Goal: Information Seeking & Learning: Check status

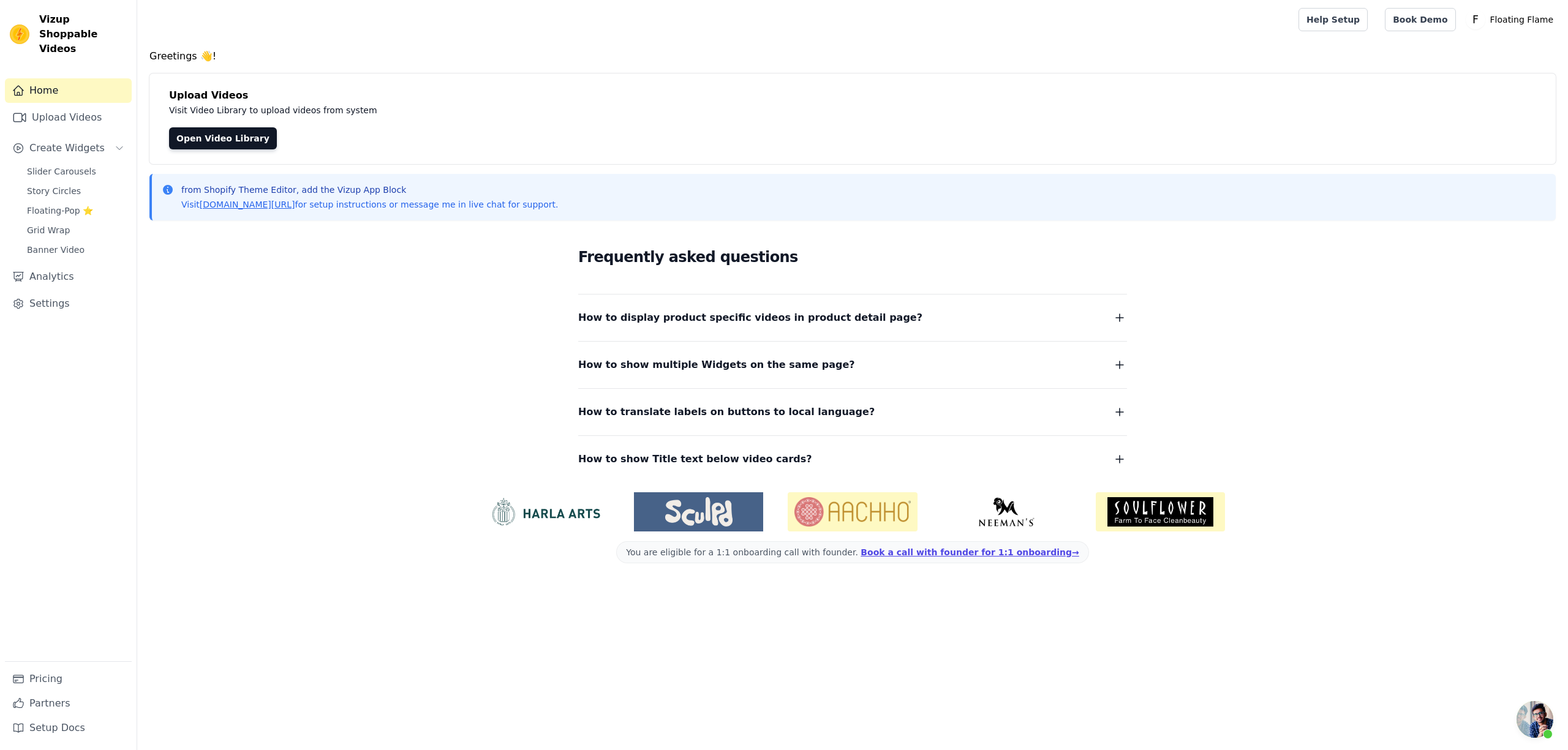
scroll to position [934, 0]
click at [45, 267] on link "Analytics" at bounding box center [68, 277] width 127 height 24
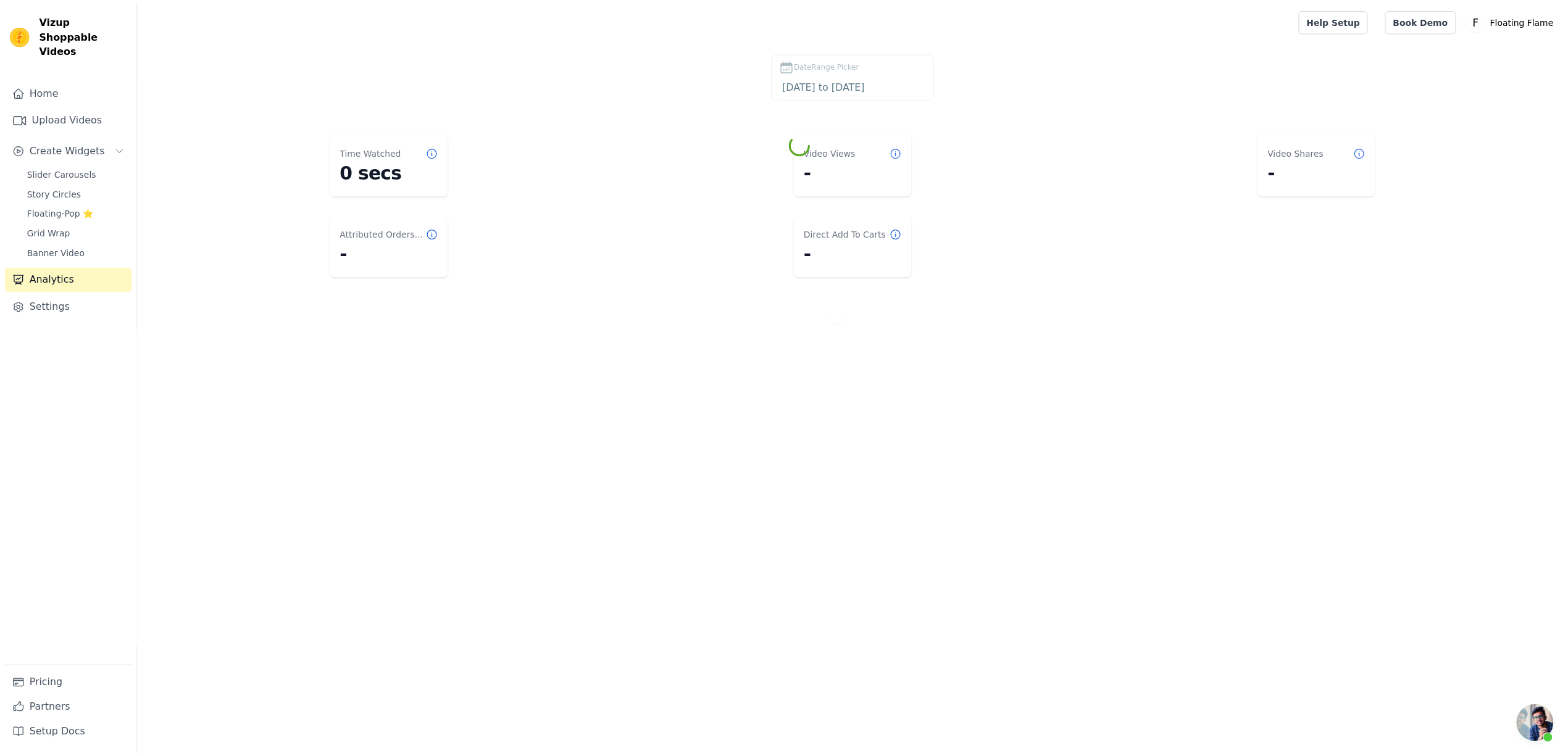
scroll to position [965, 0]
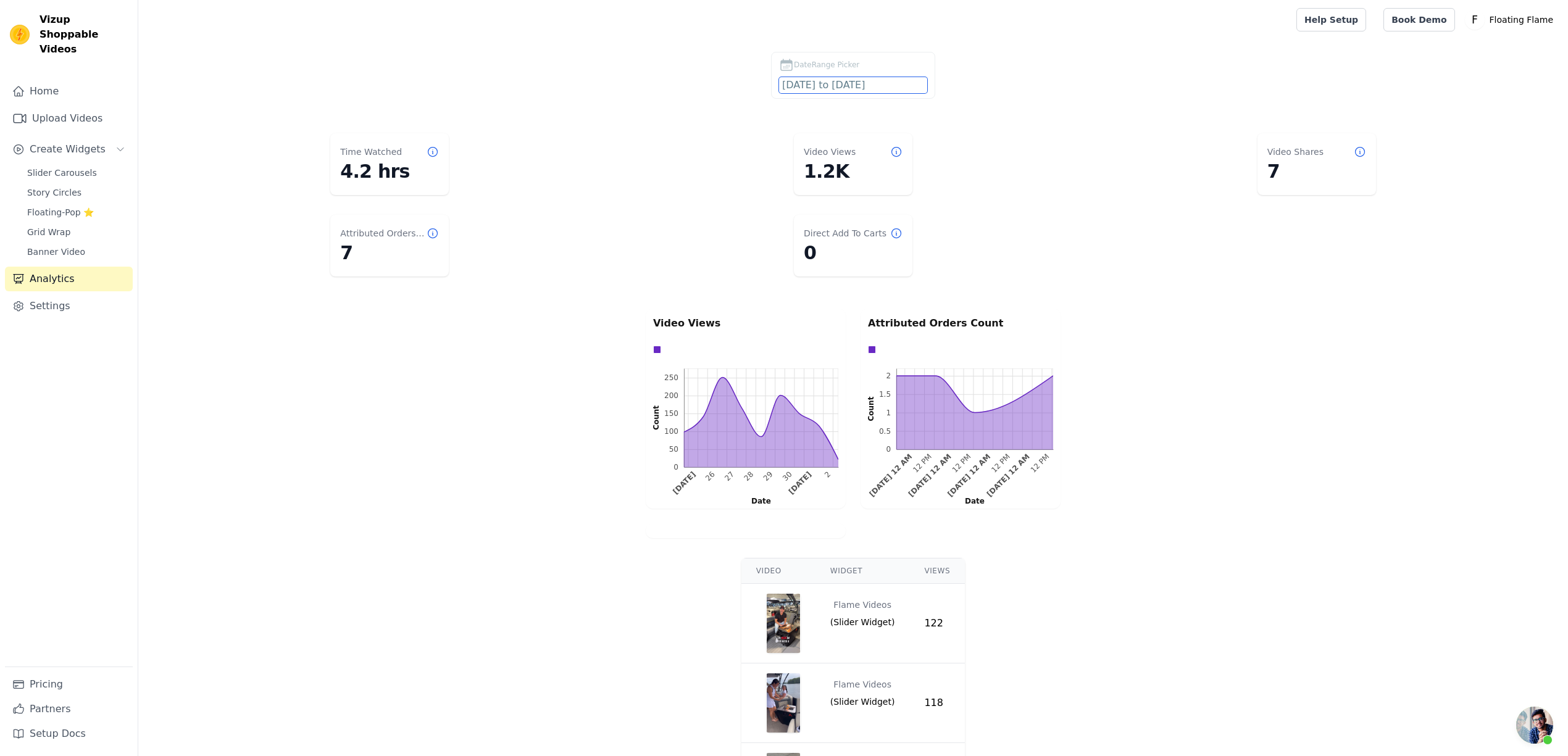
click at [888, 88] on input "[DATE] to [DATE]" at bounding box center [853, 85] width 148 height 16
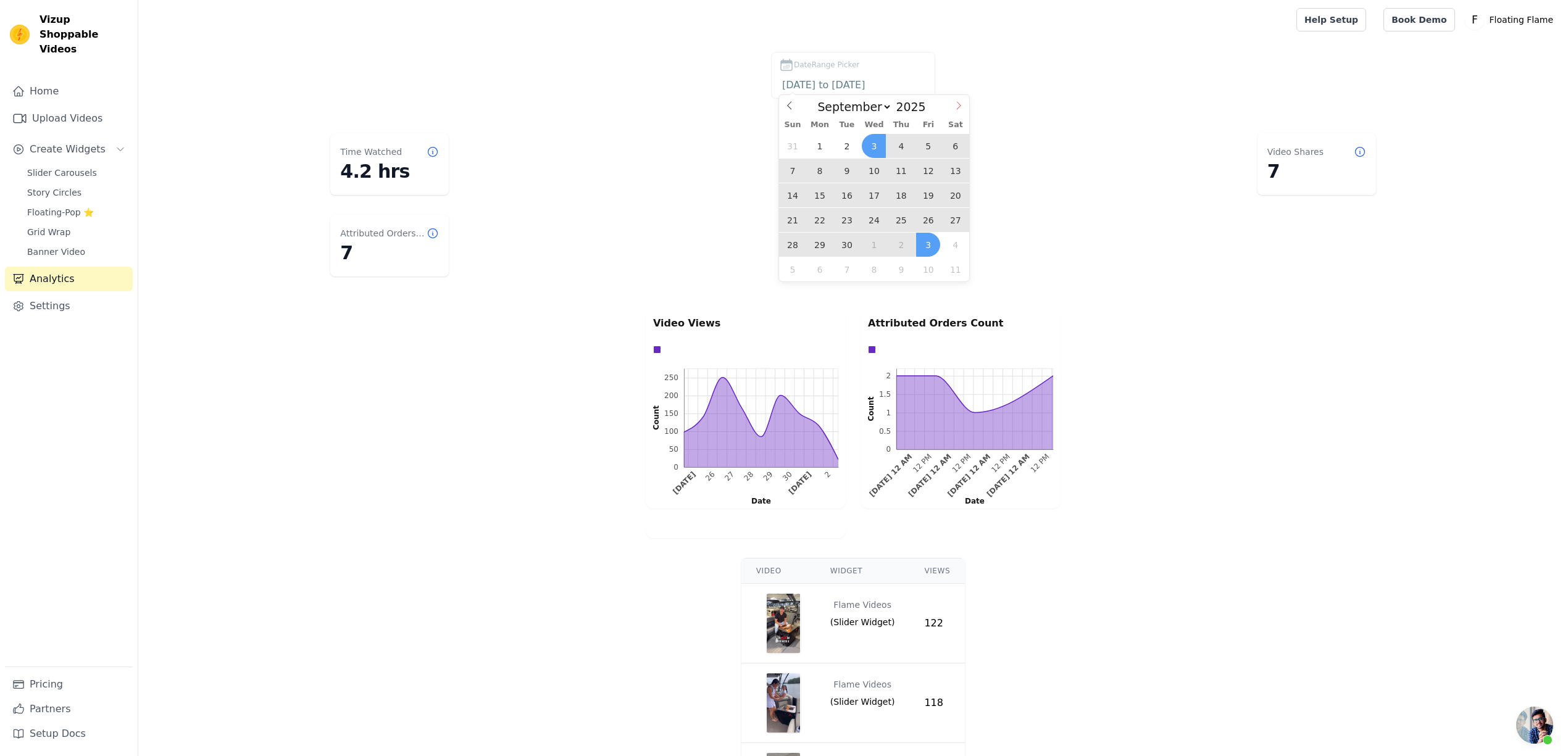
click at [959, 102] on icon at bounding box center [959, 106] width 9 height 9
select select "9"
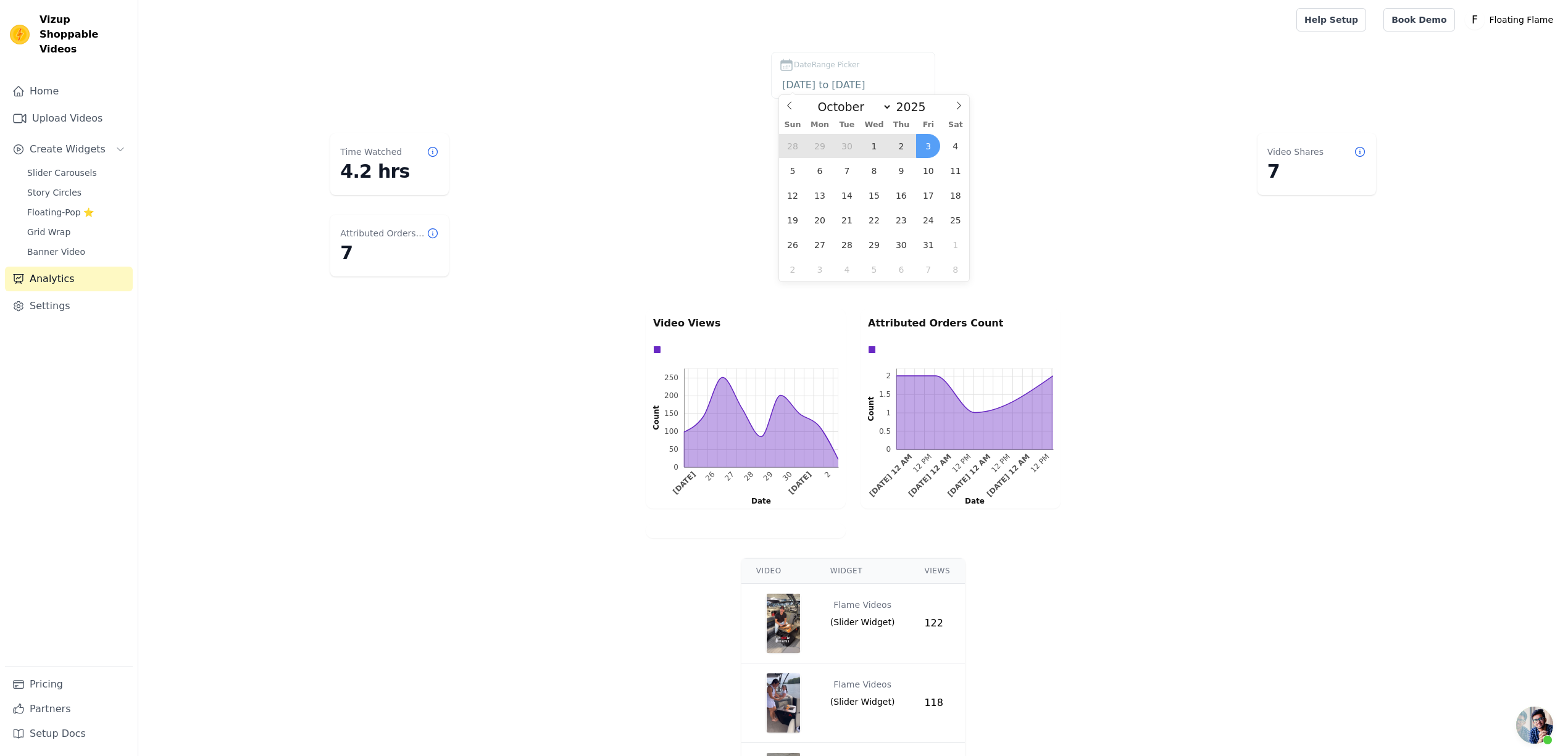
click at [847, 147] on span "30" at bounding box center [847, 146] width 24 height 24
click at [902, 145] on span "2" at bounding box center [901, 146] width 24 height 24
type input "[DATE] to [DATE]"
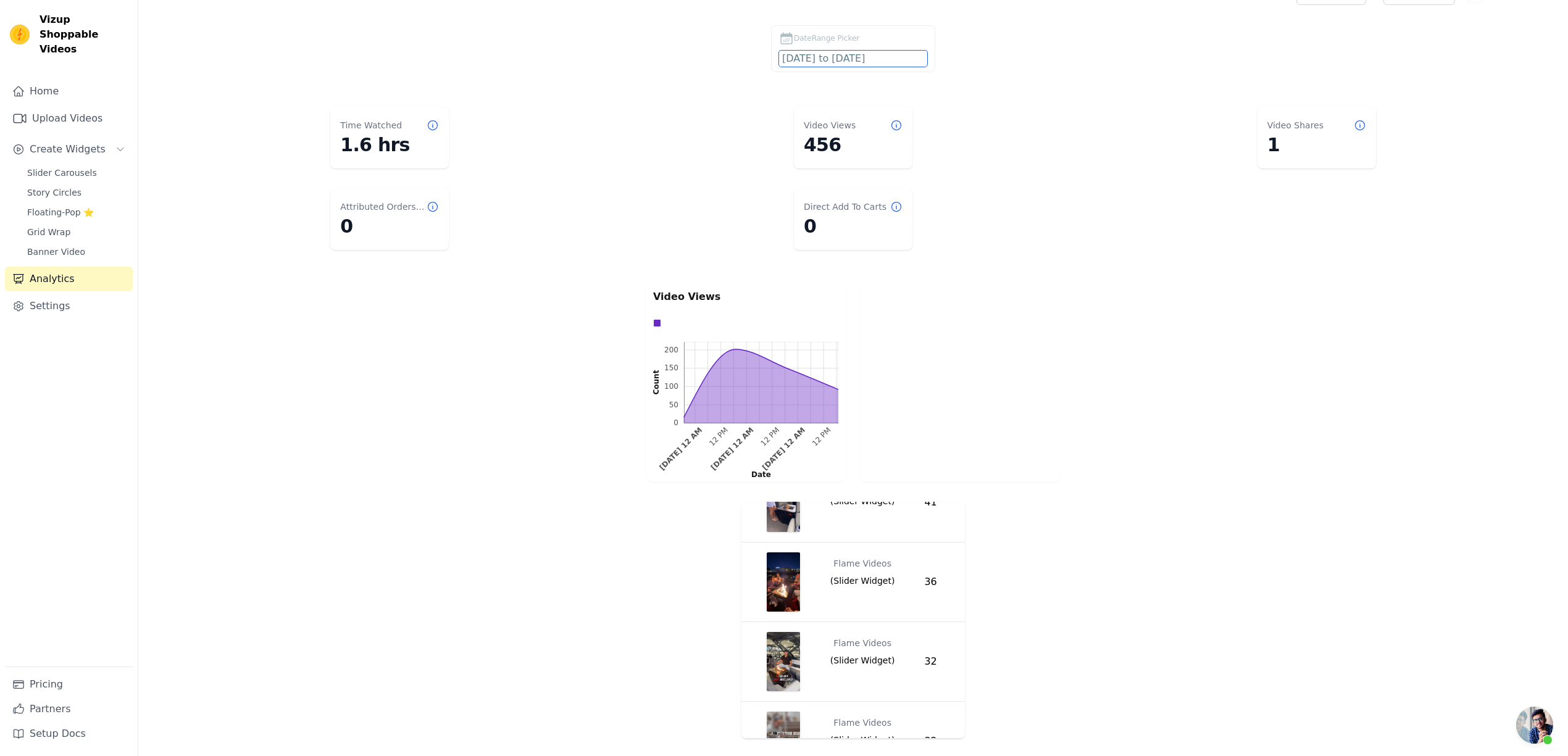
scroll to position [164, 0]
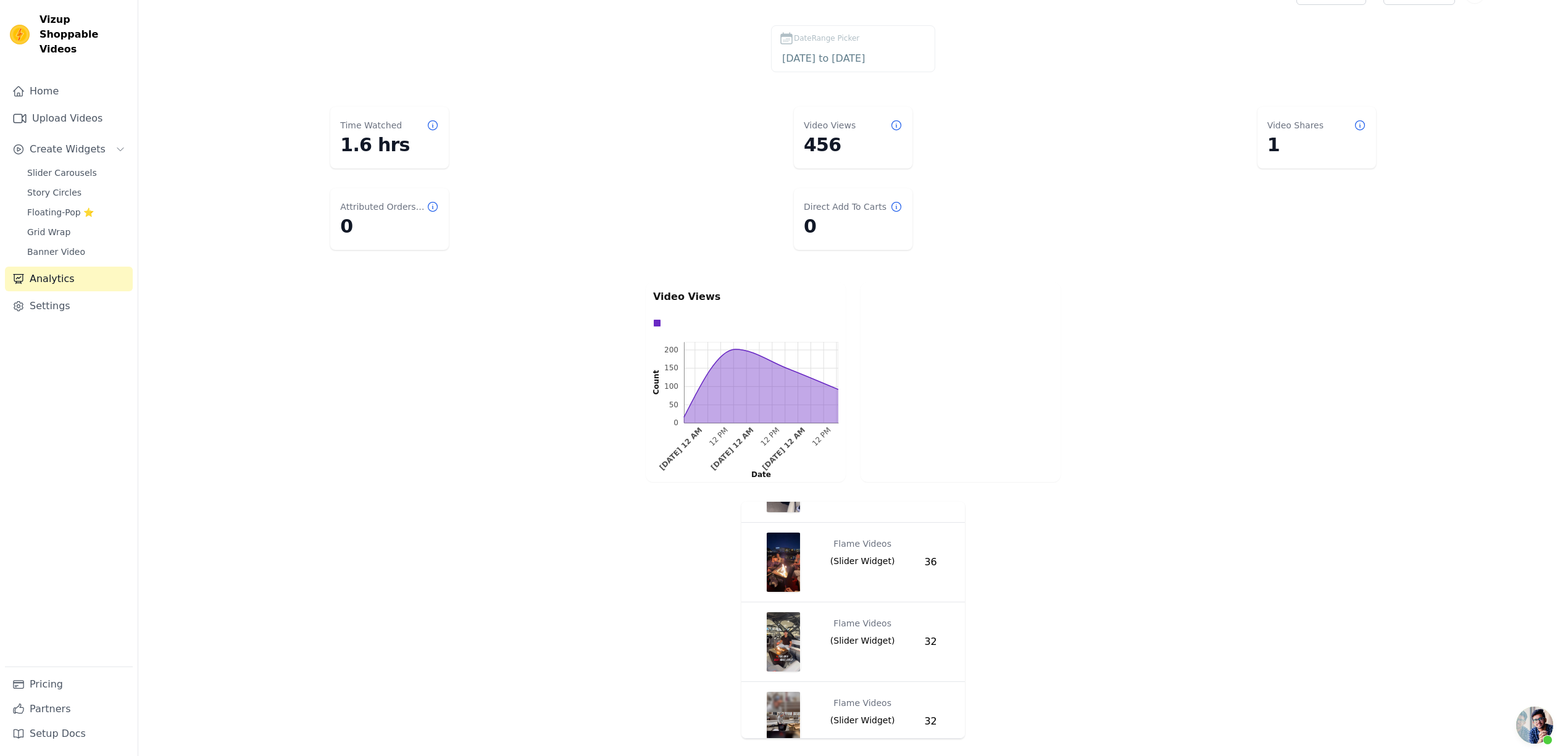
click at [1287, 388] on div "Video Views 0 50 100 150 200 0 50 100 150 200 Count [DATE] 12 AM 12 PM [DATE] 1…" at bounding box center [853, 382] width 1430 height 205
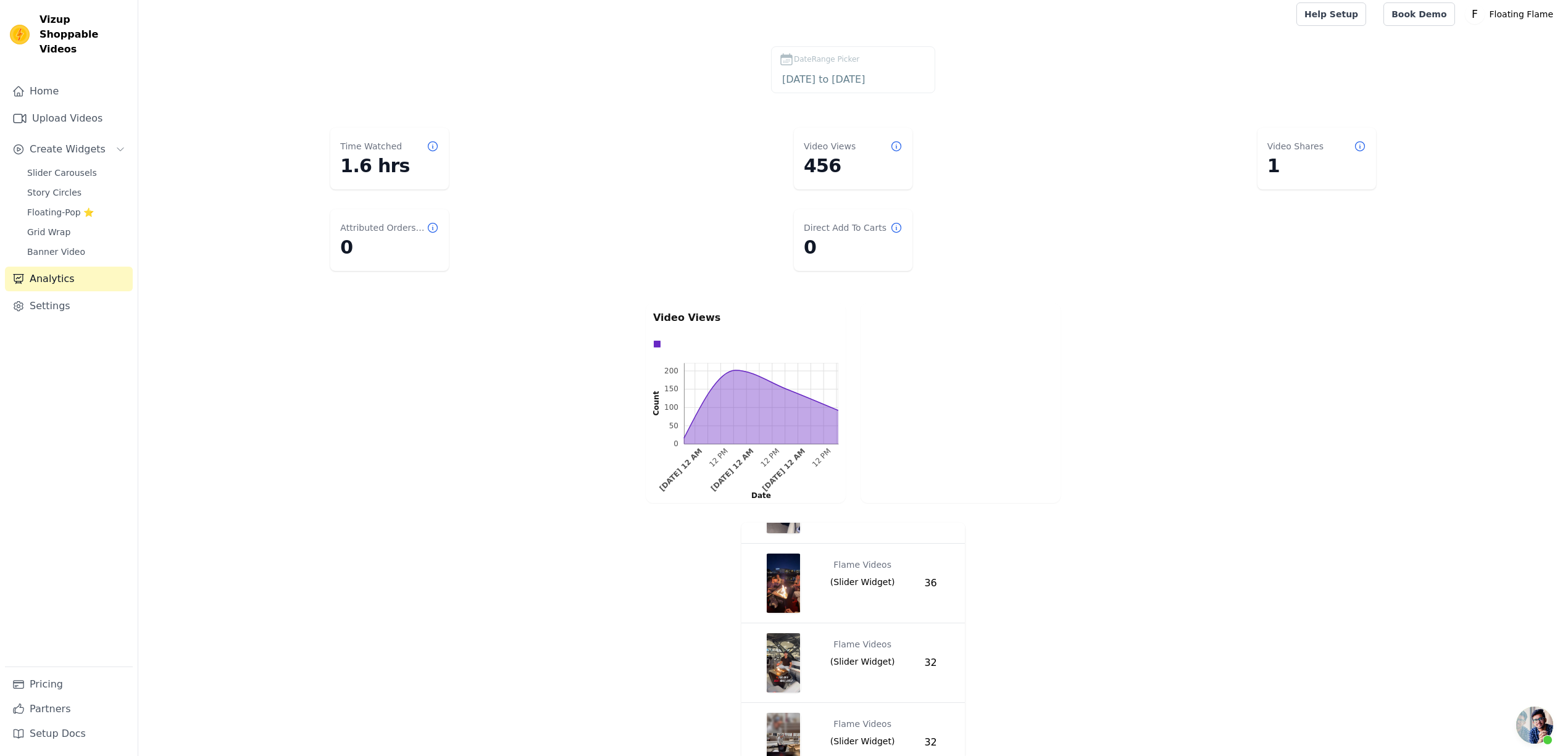
scroll to position [0, 0]
